Goal: Task Accomplishment & Management: Complete application form

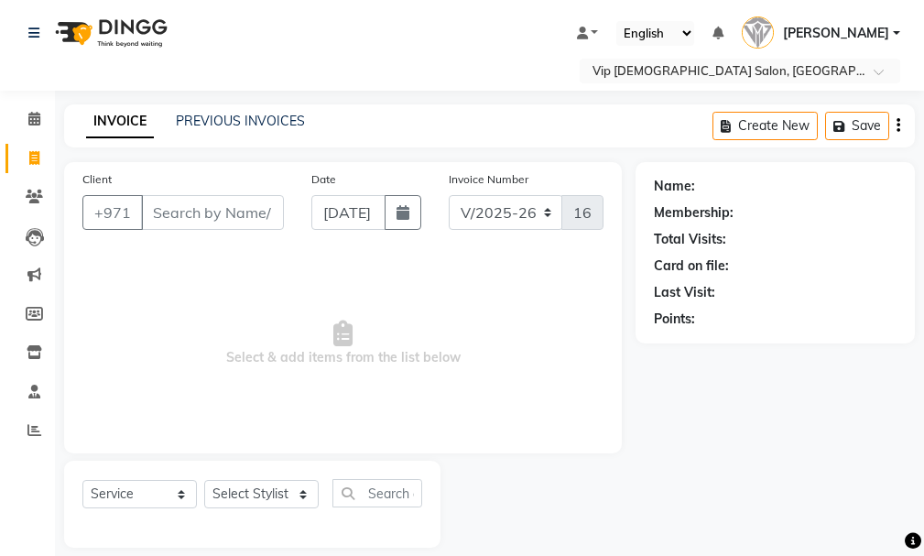
select select "8415"
select select "service"
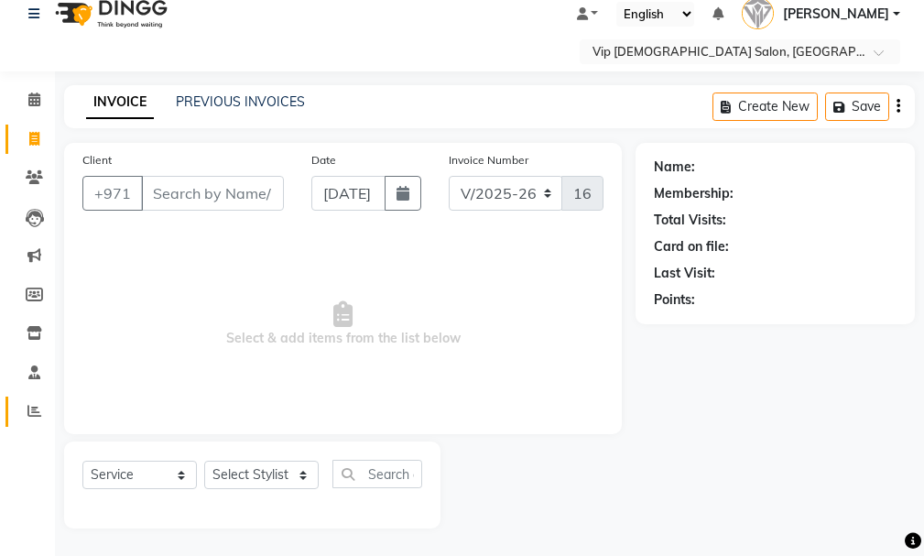
click at [38, 416] on icon at bounding box center [34, 411] width 14 height 14
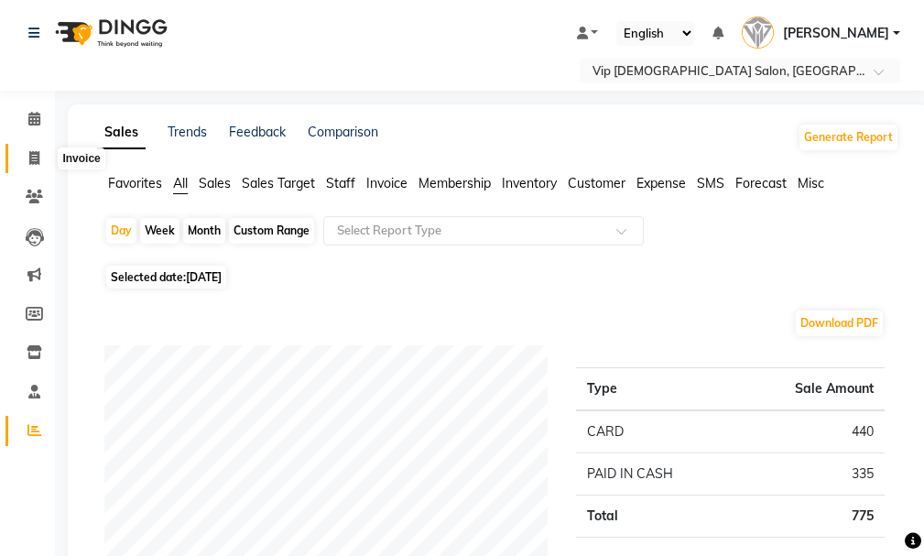
click at [32, 159] on icon at bounding box center [34, 158] width 10 height 14
select select "service"
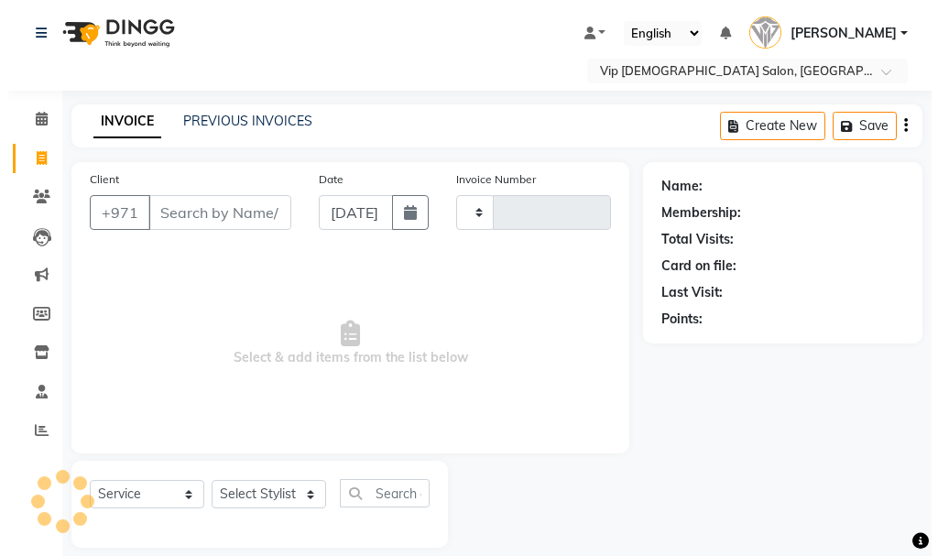
scroll to position [19, 0]
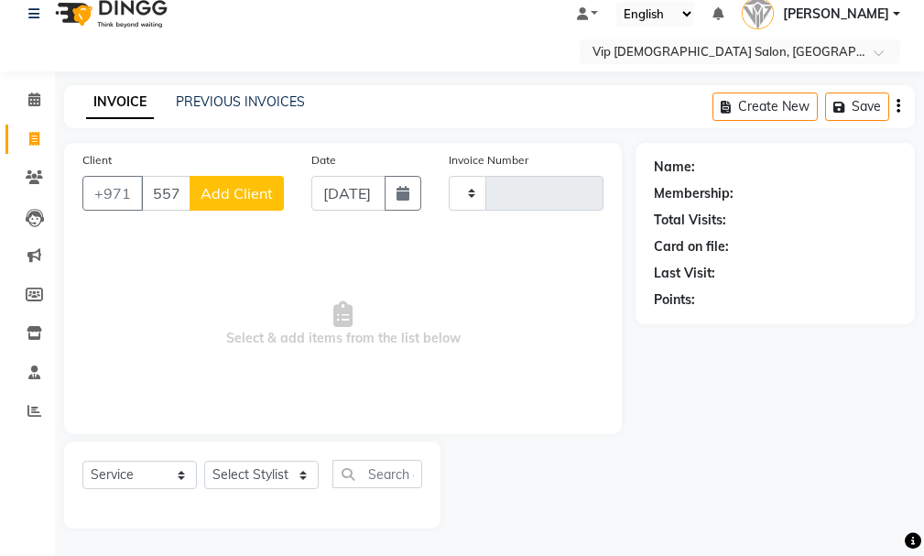
type input "557258049"
click at [247, 190] on span "Add Client" at bounding box center [237, 193] width 72 height 18
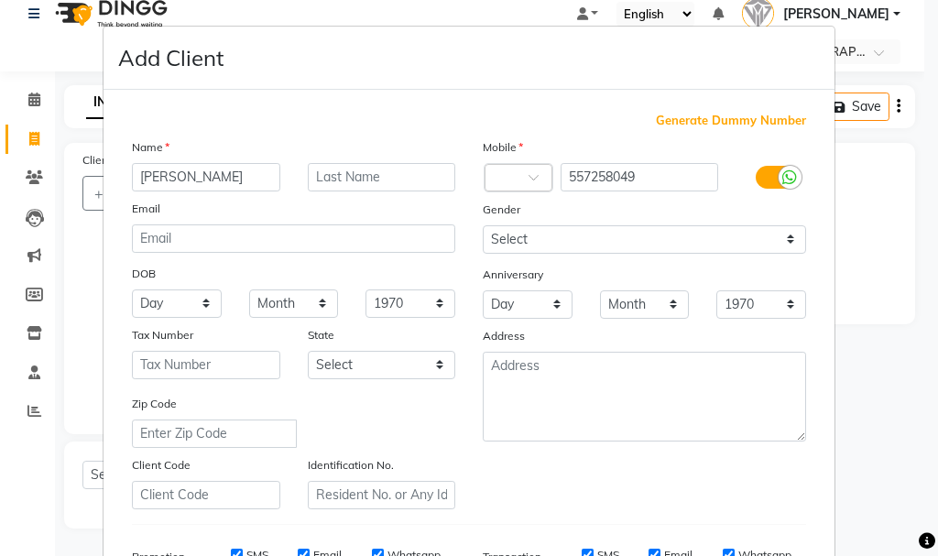
type input "[PERSON_NAME]"
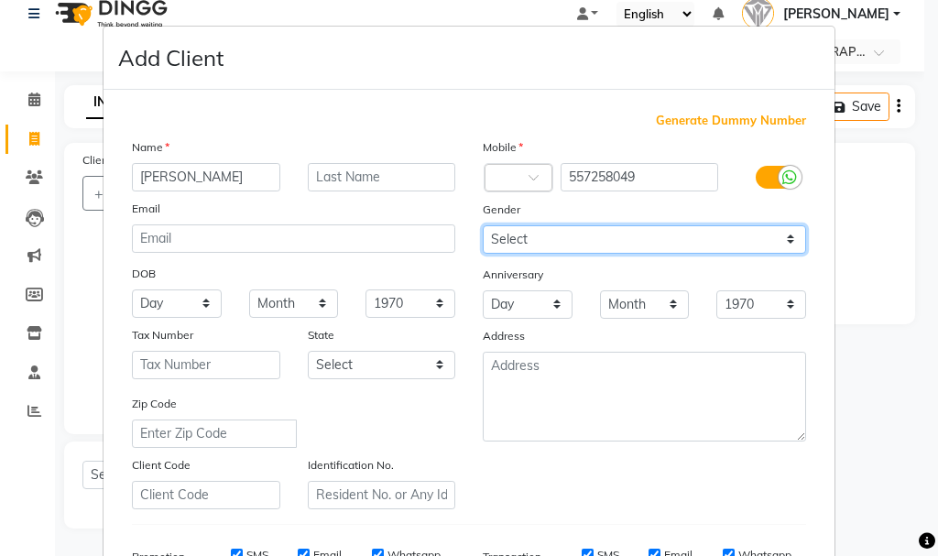
click at [750, 241] on select "Select [DEMOGRAPHIC_DATA] [DEMOGRAPHIC_DATA] Other Prefer Not To Say" at bounding box center [644, 239] width 323 height 28
select select "[DEMOGRAPHIC_DATA]"
click at [483, 225] on select "Select [DEMOGRAPHIC_DATA] [DEMOGRAPHIC_DATA] Other Prefer Not To Say" at bounding box center [644, 239] width 323 height 28
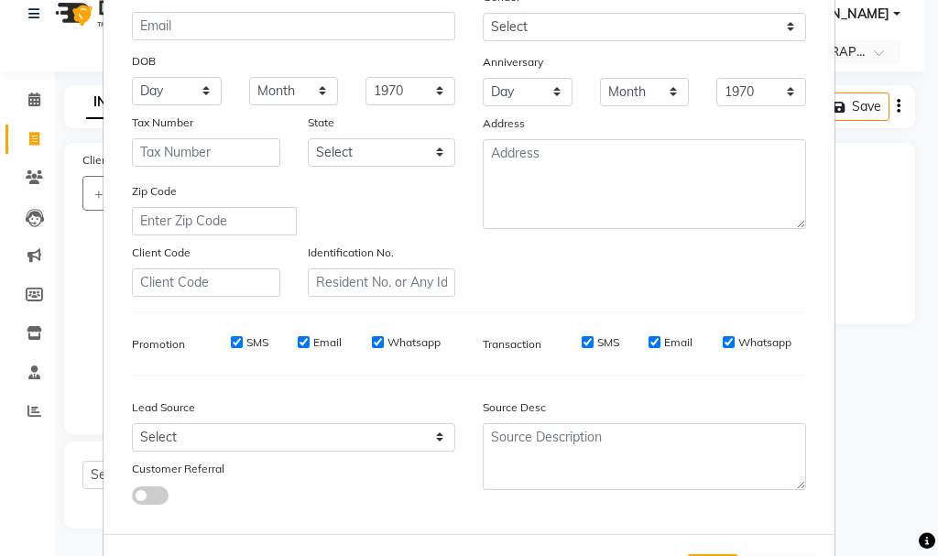
scroll to position [290, 0]
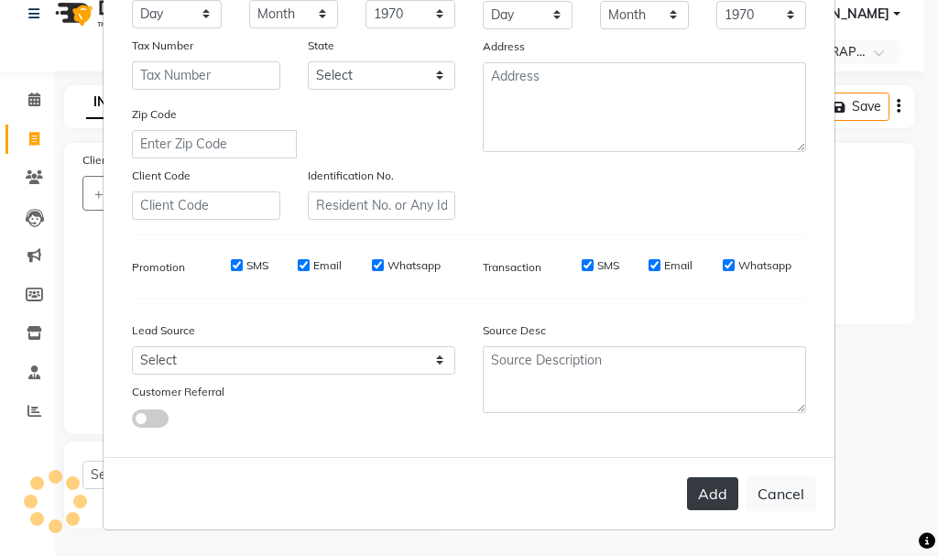
click at [699, 489] on button "Add" at bounding box center [712, 493] width 51 height 33
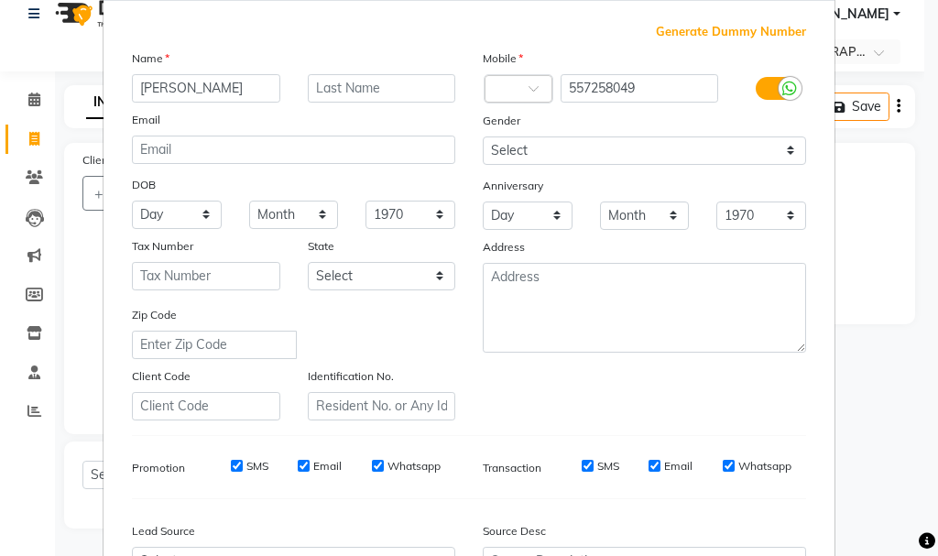
scroll to position [108, 0]
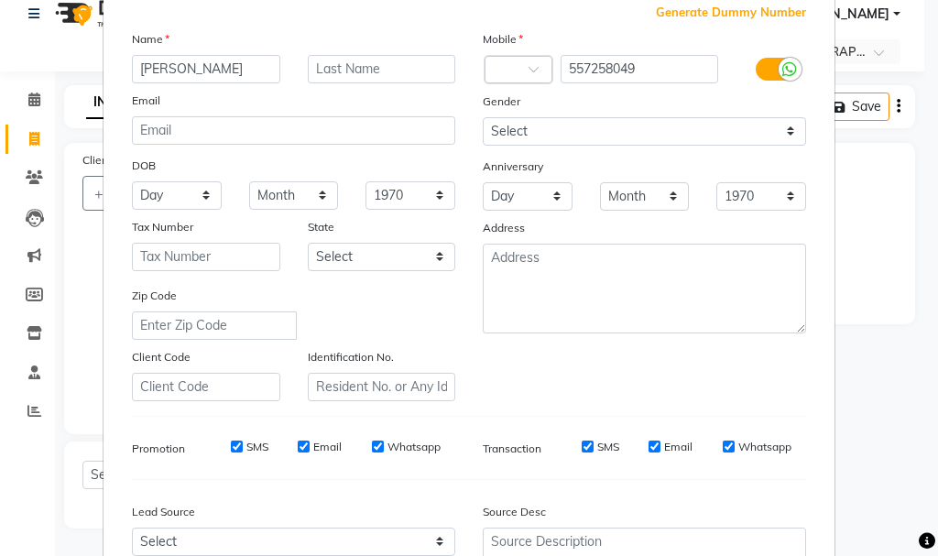
click at [516, 55] on ng-select "Country Code ×" at bounding box center [519, 69] width 70 height 29
click at [588, 62] on input "557258049" at bounding box center [640, 69] width 158 height 28
click at [588, 68] on input "557258049" at bounding box center [640, 69] width 158 height 28
drag, startPoint x: 928, startPoint y: 323, endPoint x: 924, endPoint y: 483, distance: 159.5
click at [924, 483] on ngb-modal-window "Add Client Generate Dummy Number Name [PERSON_NAME] Email DOB Day 01 02 03 04 0…" at bounding box center [469, 278] width 938 height 556
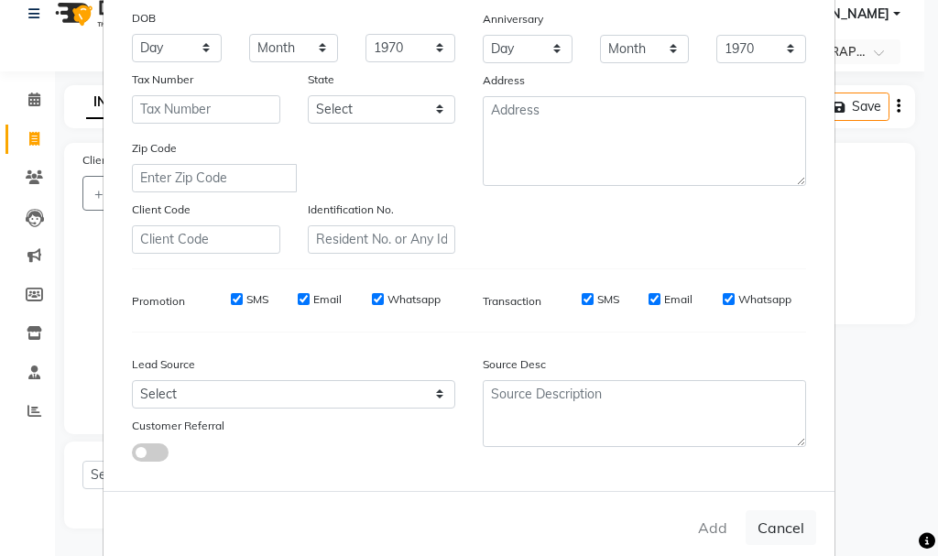
scroll to position [290, 0]
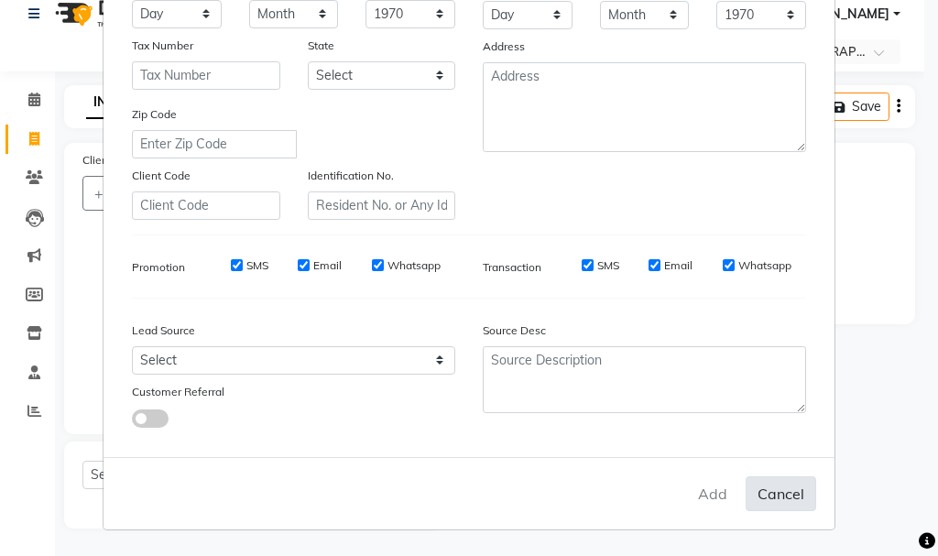
click at [771, 486] on button "Cancel" at bounding box center [781, 493] width 71 height 35
select select
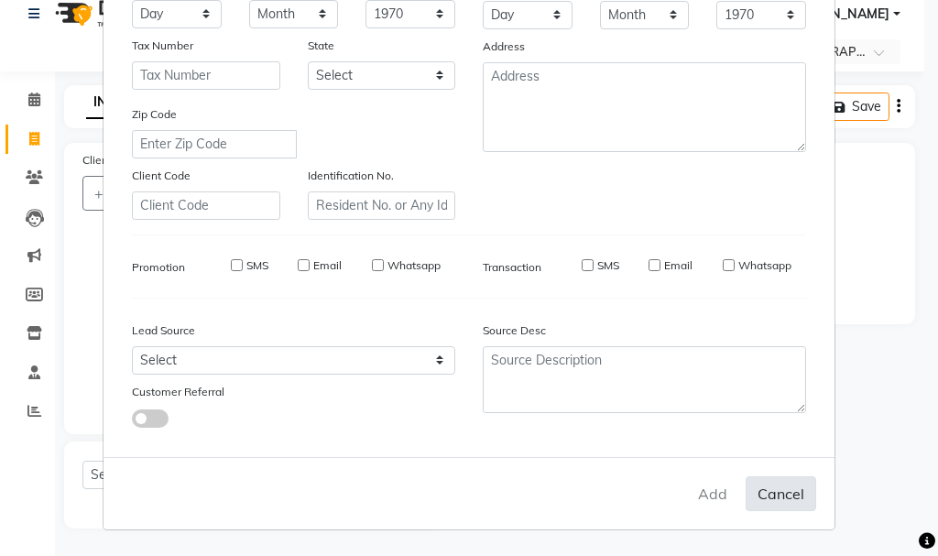
select select
checkbox input "false"
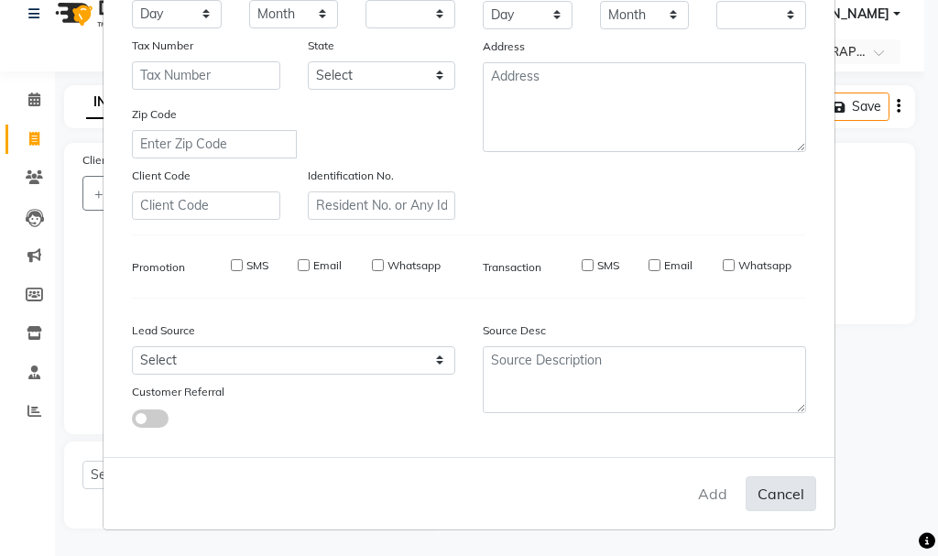
checkbox input "false"
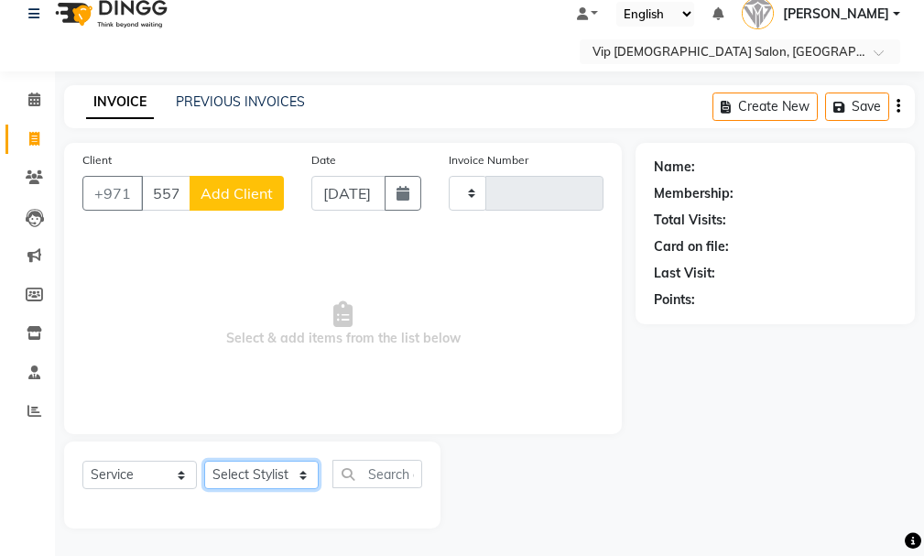
click at [278, 468] on select "Select Stylist" at bounding box center [261, 475] width 115 height 28
click at [550, 320] on span "Select & add items from the list below" at bounding box center [342, 324] width 521 height 183
click at [242, 191] on span "Add Client" at bounding box center [237, 193] width 72 height 18
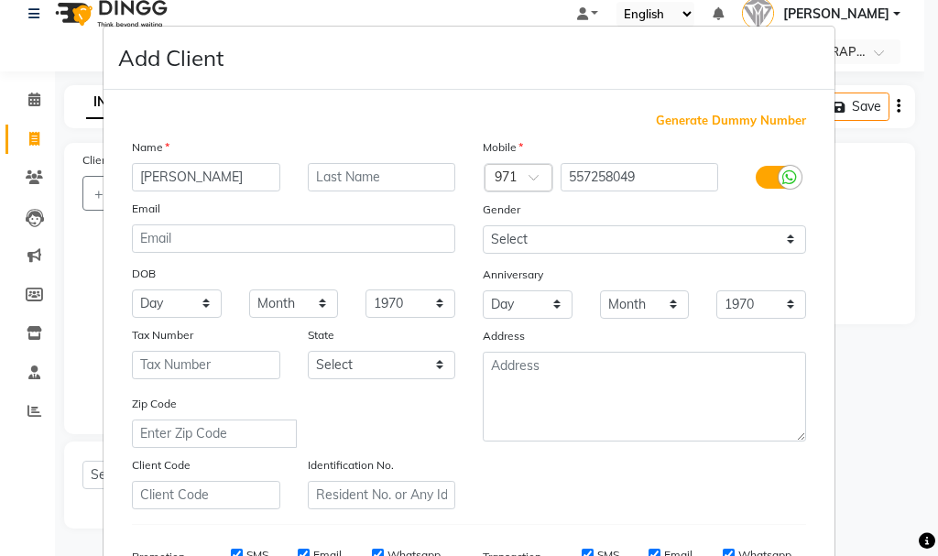
type input "[PERSON_NAME]"
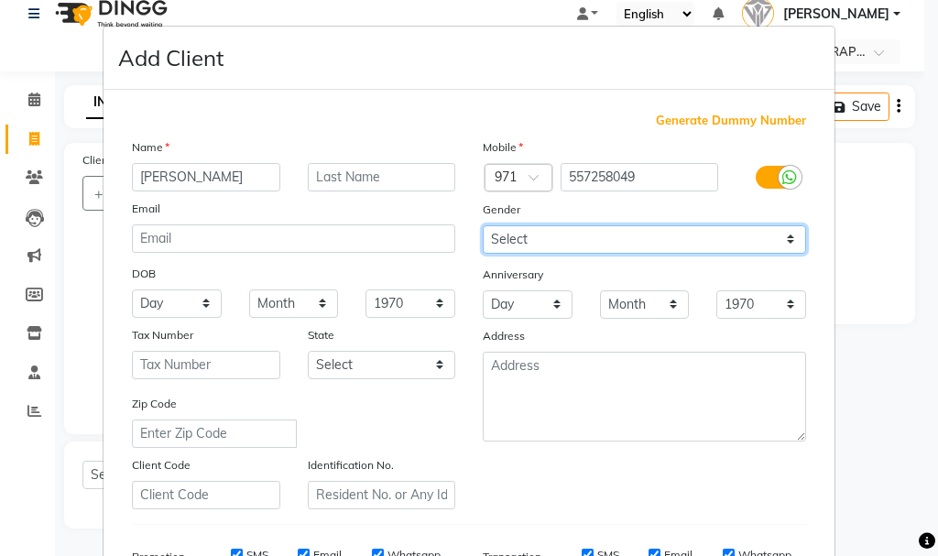
click at [695, 235] on select "Select [DEMOGRAPHIC_DATA] [DEMOGRAPHIC_DATA] Other Prefer Not To Say" at bounding box center [644, 239] width 323 height 28
select select "[DEMOGRAPHIC_DATA]"
click at [483, 225] on select "Select [DEMOGRAPHIC_DATA] [DEMOGRAPHIC_DATA] Other Prefer Not To Say" at bounding box center [644, 239] width 323 height 28
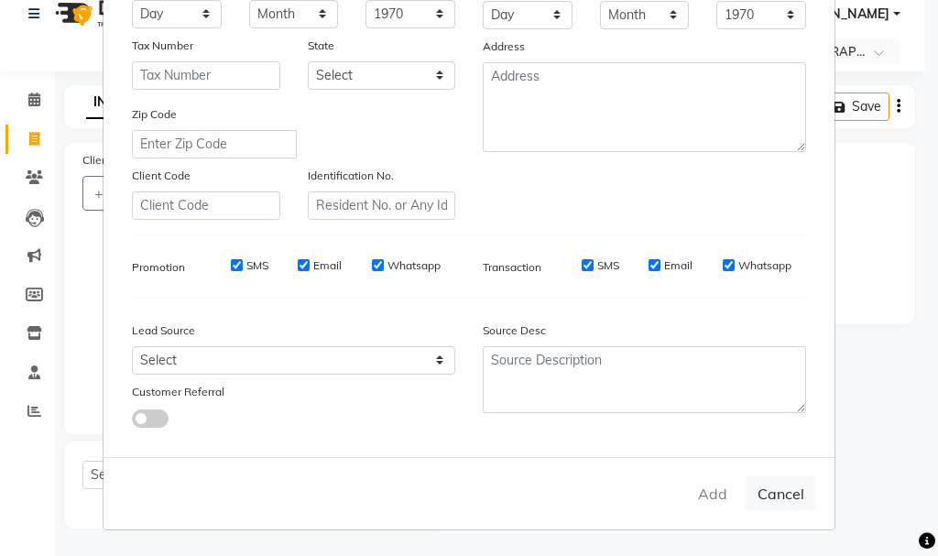
click at [695, 497] on div "Add Cancel" at bounding box center [469, 493] width 731 height 72
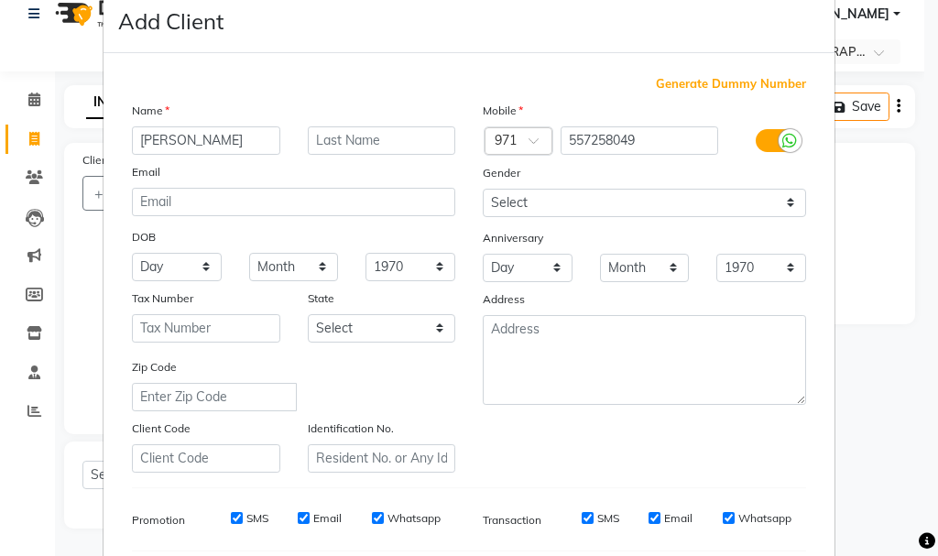
scroll to position [0, 0]
